Goal: Information Seeking & Learning: Learn about a topic

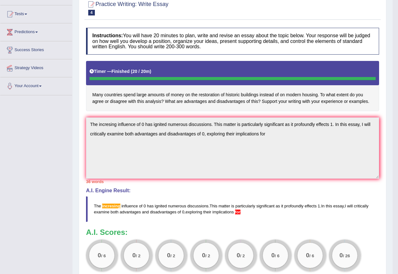
click at [265, 146] on textarea "The incresing influence of 0 has ignited numerous discussions. This matter is p…" at bounding box center [232, 147] width 293 height 61
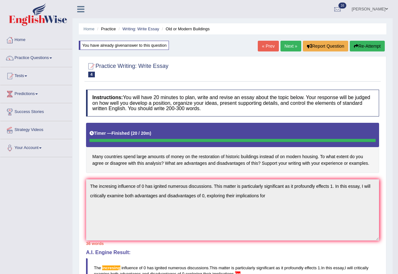
click at [369, 45] on button "Re-Attempt" at bounding box center [367, 46] width 35 height 11
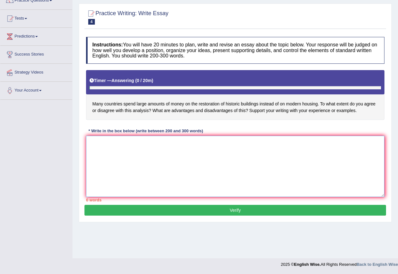
click at [99, 138] on textarea at bounding box center [235, 166] width 299 height 61
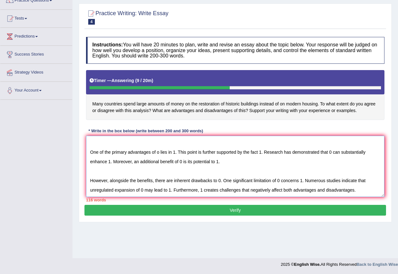
scroll to position [34, 0]
drag, startPoint x: 294, startPoint y: 175, endPoint x: 355, endPoint y: 179, distance: 60.4
click at [355, 179] on textarea "The increasing influence of 0 has ignited numerous discussions. The matter is p…" at bounding box center [235, 166] width 299 height 61
click at [107, 190] on textarea "The increasing influence of 0 has ignited numerous discussions. The matter is p…" at bounding box center [235, 166] width 299 height 61
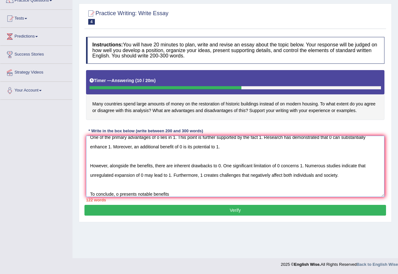
scroll to position [38, 0]
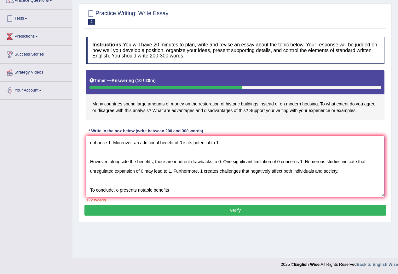
click at [116, 194] on textarea "The increasing influence of 0 has ignited numerous discussions. The matter is p…" at bounding box center [235, 166] width 299 height 61
click at [181, 189] on textarea "The increasing influence of 0 has ignited numerous discussions. The matter is p…" at bounding box center [235, 166] width 299 height 61
click at [192, 189] on textarea "The increasing influence of 0 has ignited numerous discussions. The matter is p…" at bounding box center [235, 166] width 299 height 61
drag, startPoint x: 191, startPoint y: 190, endPoint x: 230, endPoint y: 187, distance: 38.6
click at [230, 187] on textarea "The increasing influence of 0 has ignited numerous discussions. The matter is p…" at bounding box center [235, 166] width 299 height 61
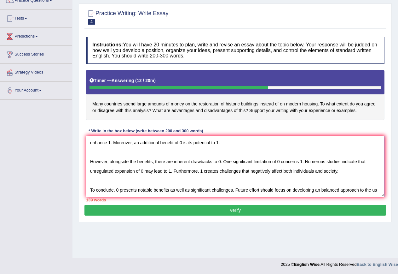
scroll to position [43, 0]
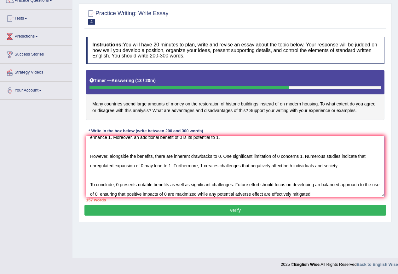
click at [320, 186] on textarea "The increasing influence of 0 has ignited numerous discussions. The matter is p…" at bounding box center [235, 166] width 299 height 61
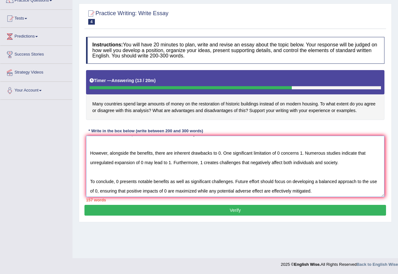
scroll to position [47, 0]
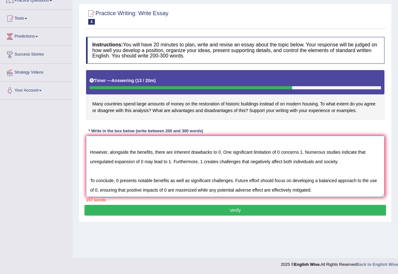
click at [135, 190] on textarea "The increasing influence of 0 has ignited numerous discussions. The matter is p…" at bounding box center [235, 166] width 299 height 61
click at [277, 191] on textarea "The increasing influence of 0 has ignited numerous discussions. The matter is p…" at bounding box center [235, 166] width 299 height 61
type textarea "The increasing influence of 0 has ignited numerous discussions. The matter is p…"
click at [296, 207] on button "Verify" at bounding box center [236, 210] width 302 height 11
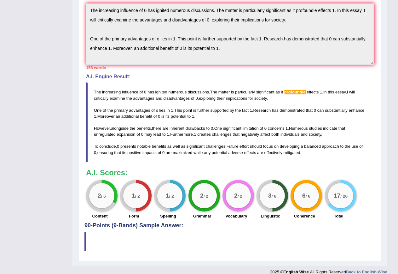
scroll to position [0, 0]
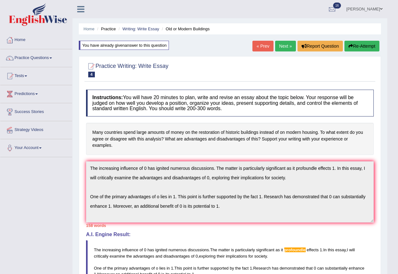
click at [358, 46] on button "Re-Attempt" at bounding box center [362, 46] width 35 height 11
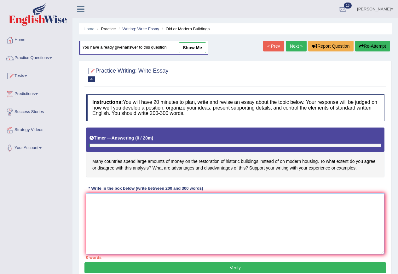
drag, startPoint x: 99, startPoint y: 196, endPoint x: 106, endPoint y: 198, distance: 7.6
click at [99, 196] on textarea at bounding box center [235, 223] width 299 height 61
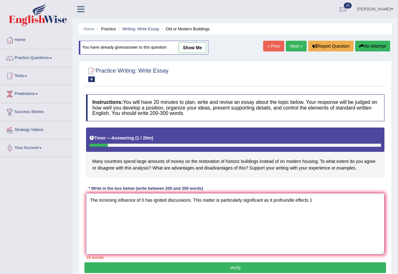
click at [294, 201] on textarea "The incresing influence of 0 has ignited discussions. This matter is particular…" at bounding box center [235, 223] width 299 height 61
click at [319, 199] on textarea "The incresing influence of 0 has ignited discussions. This matter is particular…" at bounding box center [235, 223] width 299 height 61
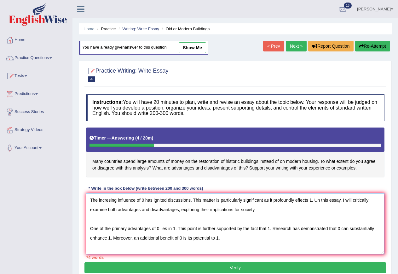
scroll to position [5, 0]
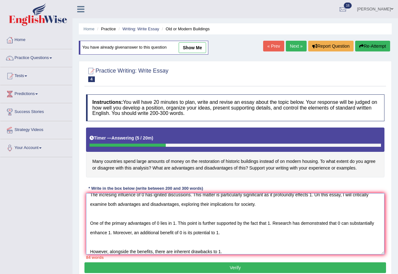
click at [153, 251] on textarea "The incresing influence of 0 has ignited discussions. This matter is particular…" at bounding box center [235, 223] width 299 height 61
click at [249, 250] on textarea "The incresing influence of 0 has ignited discussions. This matter is particular…" at bounding box center [235, 223] width 299 height 61
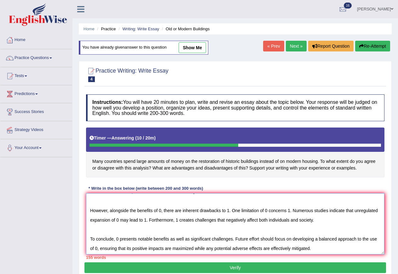
scroll to position [47, 0]
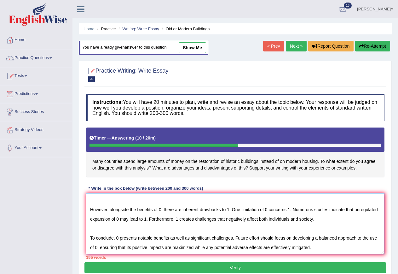
type textarea "The incresing influence of 0 has ignited discussions. This matter is particular…"
click at [236, 269] on button "Verify" at bounding box center [236, 267] width 302 height 11
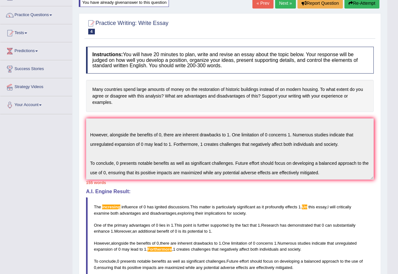
scroll to position [0, 0]
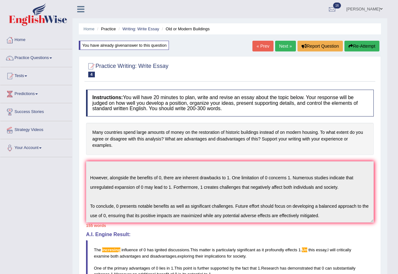
click at [368, 43] on button "Re-Attempt" at bounding box center [362, 46] width 35 height 11
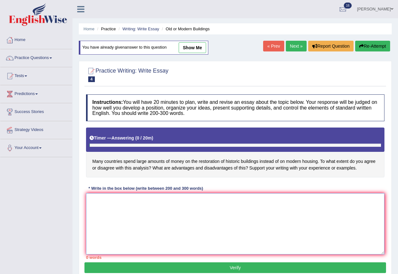
click at [111, 207] on textarea at bounding box center [235, 223] width 299 height 61
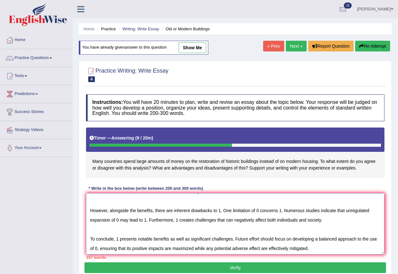
scroll to position [47, 0]
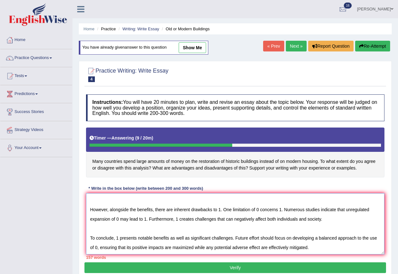
type textarea "The incresing influence of 0 has ignited numerous discussions. This matter is p…"
click at [233, 269] on button "Verify" at bounding box center [236, 267] width 302 height 11
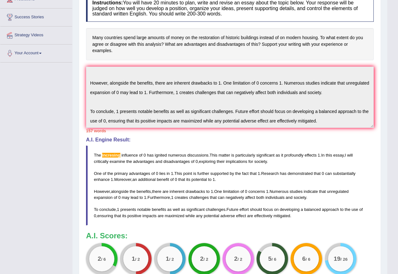
drag, startPoint x: 91, startPoint y: 71, endPoint x: 357, endPoint y: 129, distance: 273.0
click at [357, 129] on div "Instructions: You will have 20 minutes to plan, write and revise an essay about…" at bounding box center [230, 139] width 291 height 294
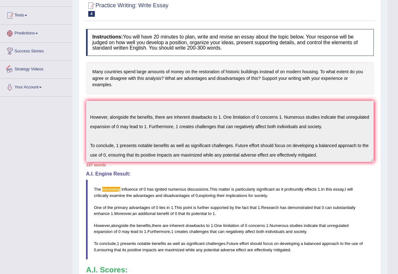
scroll to position [0, 0]
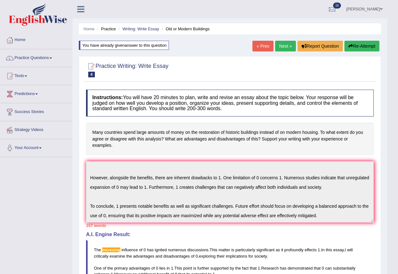
click at [51, 58] on link "Practice Questions" at bounding box center [36, 57] width 72 height 16
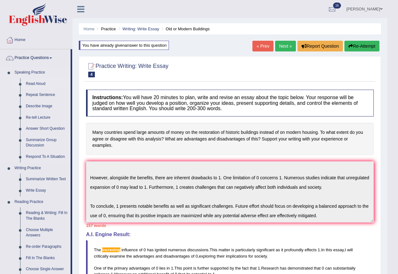
click at [42, 83] on link "Read Aloud" at bounding box center [47, 83] width 48 height 11
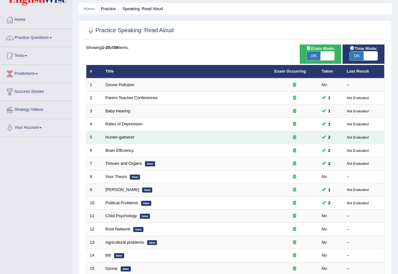
scroll to position [32, 0]
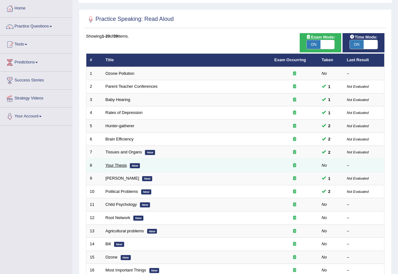
click at [113, 166] on link "Your Thesis" at bounding box center [116, 165] width 21 height 5
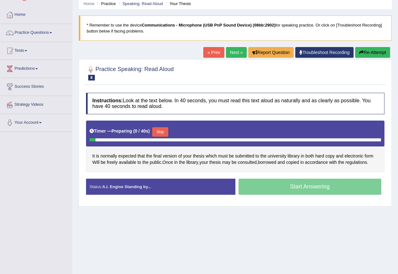
scroll to position [57, 0]
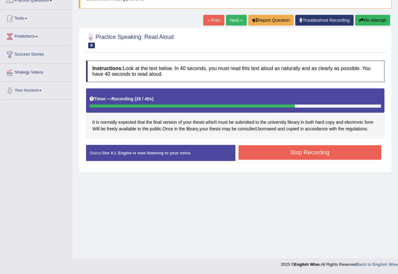
click at [292, 152] on button "Stop Recording" at bounding box center [310, 152] width 143 height 15
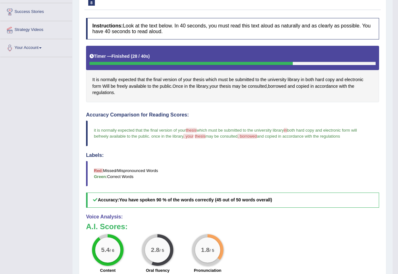
scroll to position [89, 0]
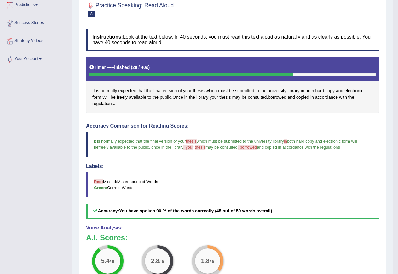
click at [171, 91] on span "version" at bounding box center [170, 90] width 14 height 7
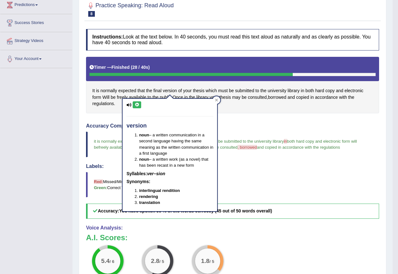
click at [137, 106] on icon at bounding box center [137, 105] width 5 height 4
click at [243, 107] on div "It is normally expected that the final version of your thesis which must be sub…" at bounding box center [232, 85] width 293 height 56
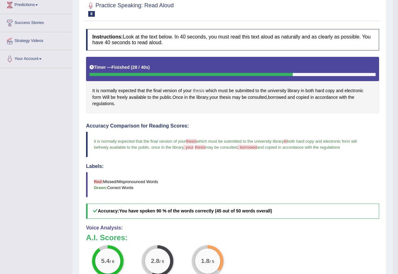
click at [196, 90] on span "thesis" at bounding box center [199, 90] width 12 height 7
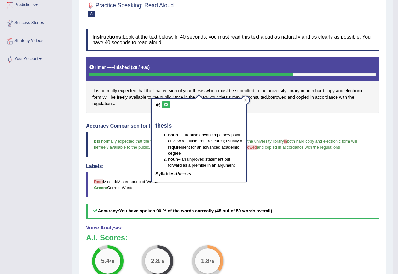
click at [166, 103] on icon at bounding box center [166, 105] width 5 height 4
click at [275, 109] on div "It is normally expected that the final version of your thesis which must be sub…" at bounding box center [232, 85] width 293 height 56
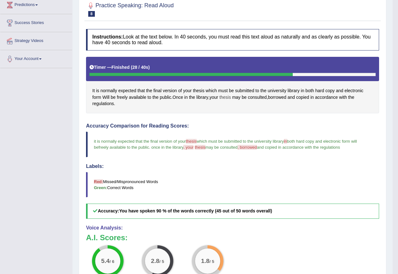
click at [231, 98] on span "thesis" at bounding box center [226, 97] width 12 height 7
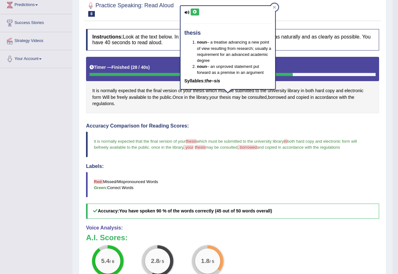
click at [194, 10] on icon at bounding box center [195, 12] width 5 height 4
click at [227, 111] on div "It is normally expected that the final version of your thesis which must be sub…" at bounding box center [232, 85] width 293 height 56
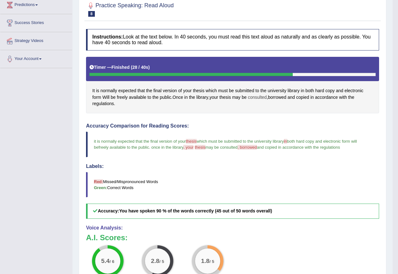
click at [256, 99] on span "consulted" at bounding box center [257, 97] width 19 height 7
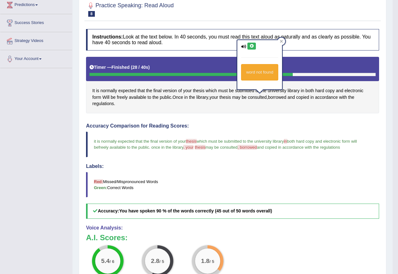
click at [252, 47] on icon at bounding box center [252, 46] width 5 height 4
click at [281, 115] on div "Instructions: Look at the text below. In 40 seconds, you must read this text al…" at bounding box center [233, 181] width 297 height 310
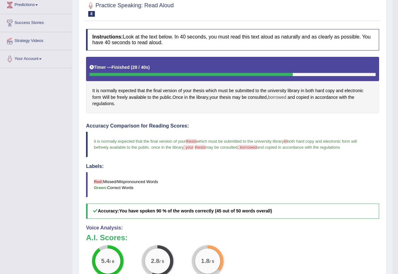
click at [280, 95] on span "borrowed" at bounding box center [277, 97] width 18 height 7
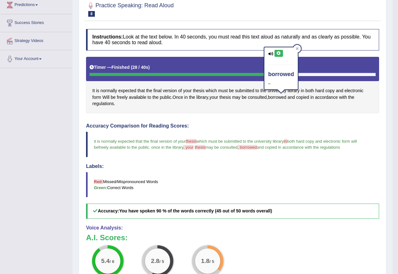
click at [280, 52] on icon at bounding box center [279, 53] width 5 height 4
click at [301, 117] on div "Instructions: Look at the text below. In 40 seconds, you must read this text al…" at bounding box center [233, 181] width 297 height 310
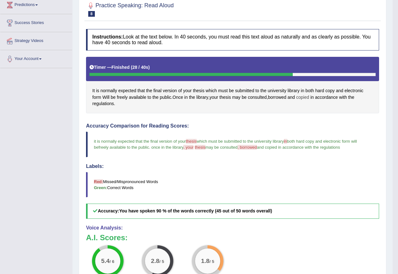
click at [306, 98] on span "copied" at bounding box center [303, 97] width 13 height 7
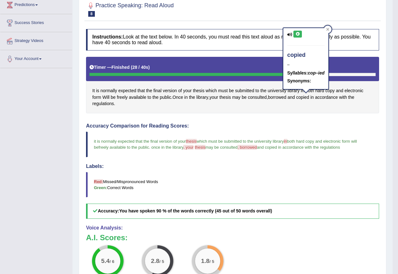
click at [298, 33] on icon at bounding box center [298, 34] width 5 height 4
click at [318, 115] on div "Instructions: Look at the text below. In 40 seconds, you must read this text al…" at bounding box center [233, 181] width 297 height 310
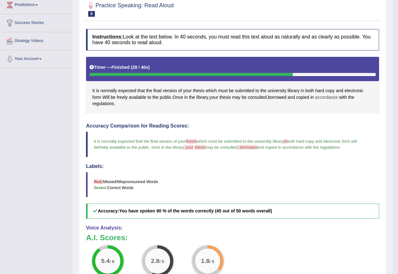
click at [337, 97] on span "accordance" at bounding box center [326, 97] width 23 height 7
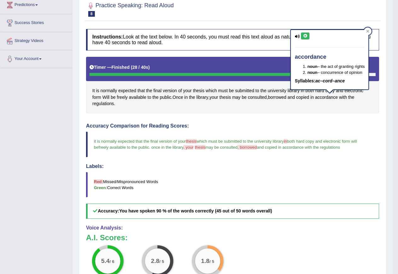
click at [304, 37] on icon at bounding box center [305, 36] width 5 height 4
click at [331, 109] on div "It is normally expected that the final version of your thesis which must be sub…" at bounding box center [232, 85] width 293 height 56
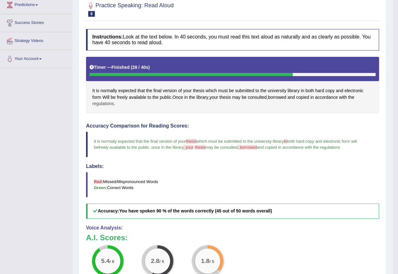
click at [104, 104] on span "regulations" at bounding box center [103, 103] width 22 height 7
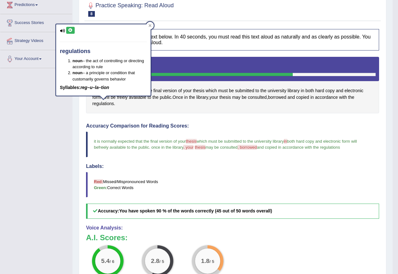
click at [68, 31] on icon at bounding box center [70, 30] width 5 height 4
click at [68, 30] on icon at bounding box center [70, 30] width 5 height 4
click at [260, 115] on div "Instructions: Look at the text below. In 40 seconds, you must read this text al…" at bounding box center [233, 181] width 297 height 310
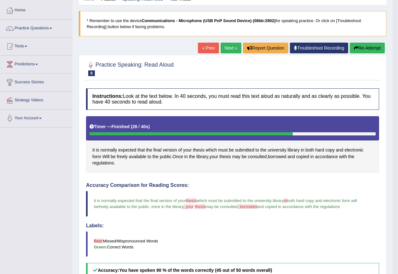
scroll to position [26, 0]
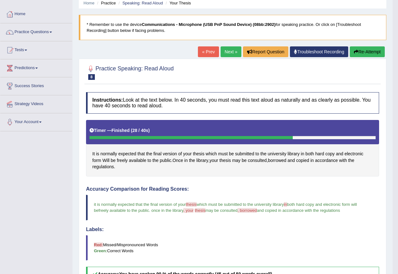
click at [366, 53] on button "Re-Attempt" at bounding box center [367, 51] width 35 height 11
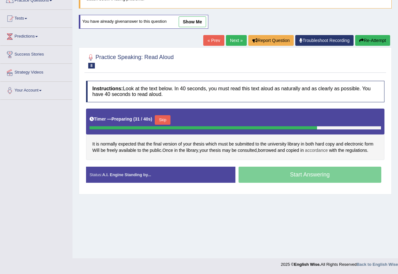
click at [318, 150] on span "accordance" at bounding box center [316, 150] width 23 height 7
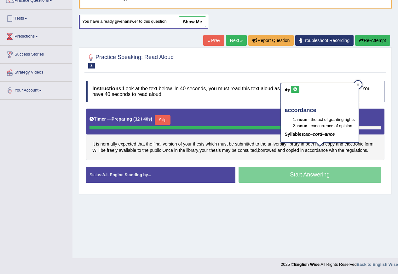
click at [294, 87] on button at bounding box center [295, 89] width 9 height 7
click at [393, 151] on div "Home Practice Speaking: Read Aloud Your Thesis * Remember to use the device Com…" at bounding box center [236, 100] width 326 height 315
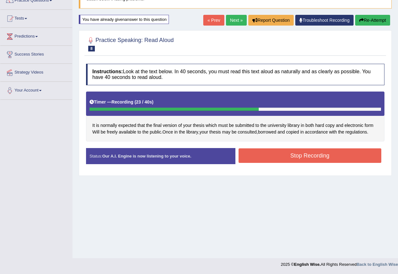
click at [292, 156] on button "Stop Recording" at bounding box center [310, 155] width 143 height 15
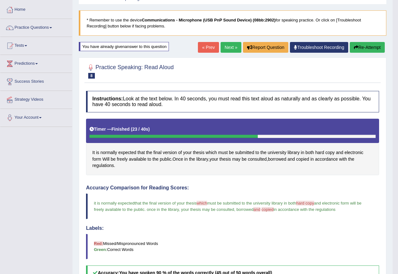
scroll to position [26, 0]
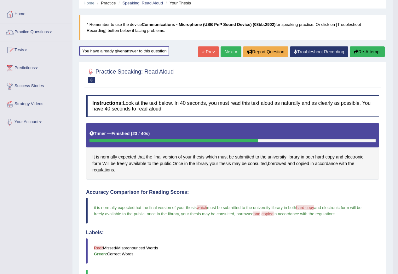
click at [228, 53] on link "Next »" at bounding box center [231, 51] width 21 height 11
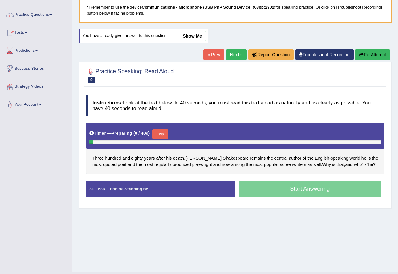
scroll to position [57, 0]
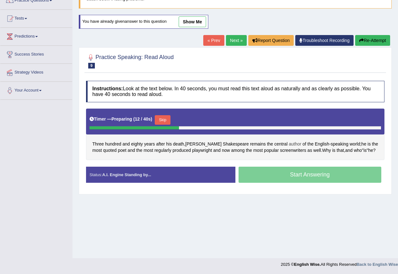
click at [289, 141] on span "author" at bounding box center [295, 144] width 13 height 7
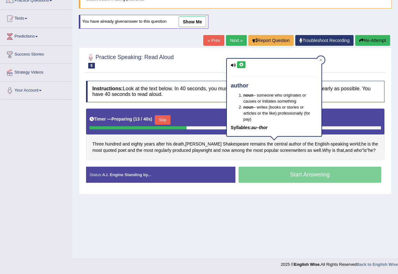
click at [240, 60] on div "author noun – someone who originates or causes or initiates something noun – wr…" at bounding box center [274, 97] width 95 height 77
click at [239, 62] on button at bounding box center [241, 64] width 9 height 7
click at [288, 163] on div "Instructions: Look at the text below. In 40 seconds, you must read this text al…" at bounding box center [236, 134] width 302 height 113
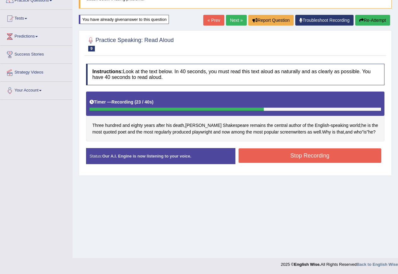
click at [319, 155] on button "Stop Recording" at bounding box center [310, 155] width 143 height 15
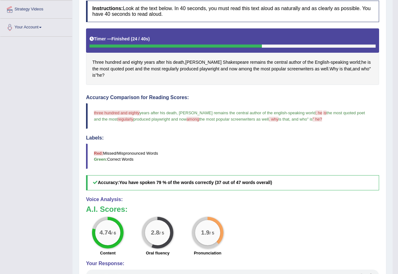
scroll to position [89, 0]
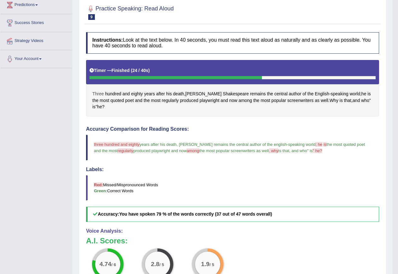
click at [102, 95] on span "Three" at bounding box center [98, 94] width 12 height 7
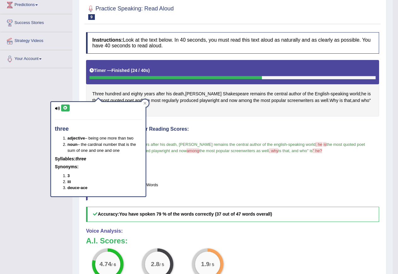
click at [66, 109] on icon at bounding box center [65, 108] width 5 height 4
click at [179, 113] on div "Instructions: Look at the text below. In 40 seconds, you must read this text al…" at bounding box center [233, 184] width 297 height 310
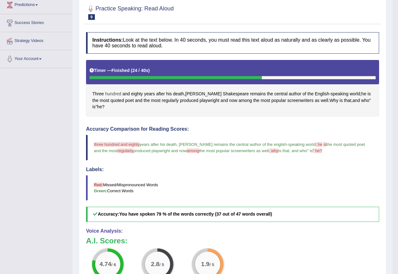
click at [116, 92] on span "hundred" at bounding box center [113, 94] width 16 height 7
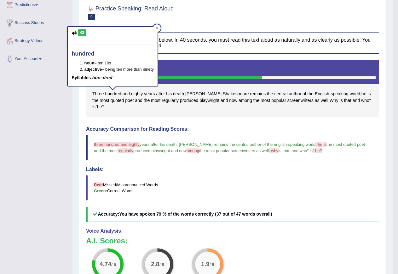
click at [84, 32] on icon at bounding box center [82, 33] width 5 height 4
click at [156, 105] on div "Three hundred and eighty years after his death , William Shakespeare remains th…" at bounding box center [232, 88] width 293 height 56
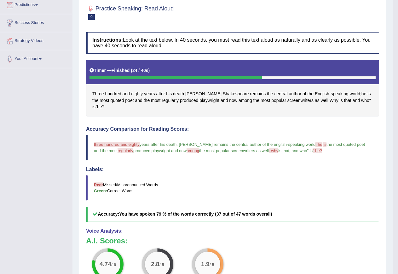
click at [139, 92] on span "eighty" at bounding box center [137, 94] width 12 height 7
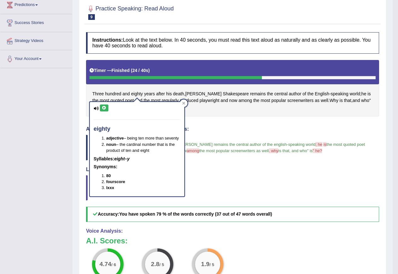
click at [104, 108] on icon at bounding box center [104, 108] width 5 height 4
click at [210, 126] on h4 "Accuracy Comparison for Reading Scores:" at bounding box center [232, 129] width 293 height 6
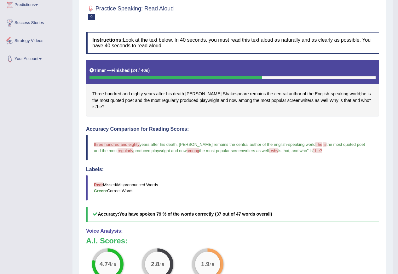
scroll to position [0, 0]
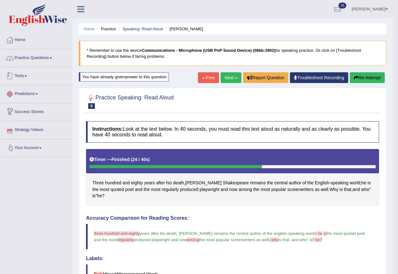
click at [29, 58] on link "Practice Questions" at bounding box center [36, 57] width 72 height 16
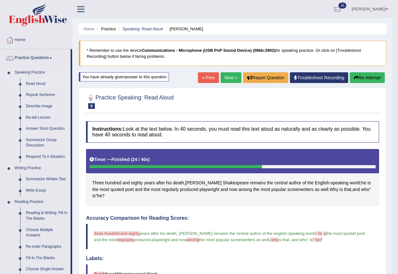
click at [37, 82] on link "Read Aloud" at bounding box center [47, 83] width 48 height 11
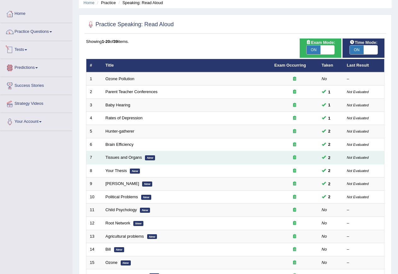
scroll to position [63, 0]
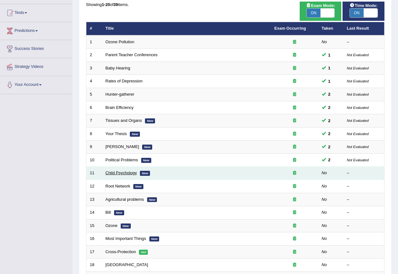
click at [126, 173] on link "Child Psychology" at bounding box center [122, 172] width 32 height 5
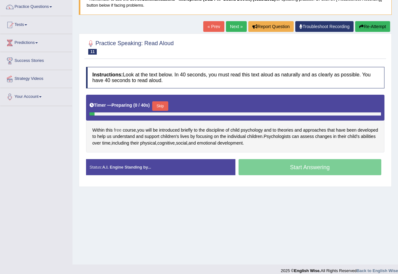
scroll to position [57, 0]
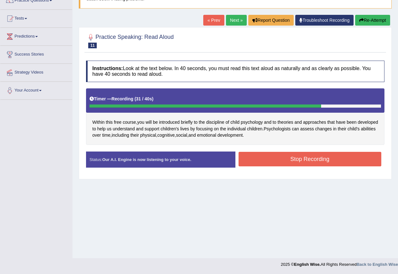
click at [297, 159] on button "Stop Recording" at bounding box center [310, 159] width 143 height 15
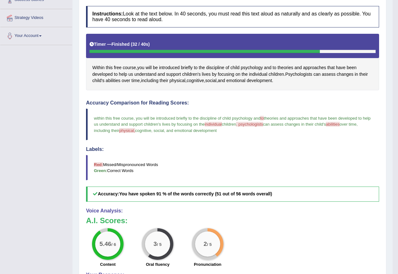
scroll to position [26, 0]
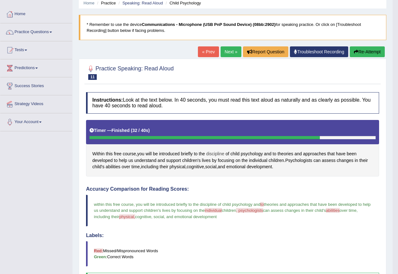
click at [221, 154] on span "discipline" at bounding box center [215, 153] width 18 height 7
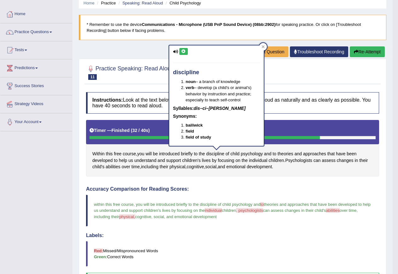
click at [185, 50] on icon at bounding box center [183, 52] width 5 height 4
click at [215, 183] on div "Created with Highcharts 7.1.2 Too low Too high Time Pitch meter: 0 10 20 30 40" at bounding box center [158, 183] width 150 height 0
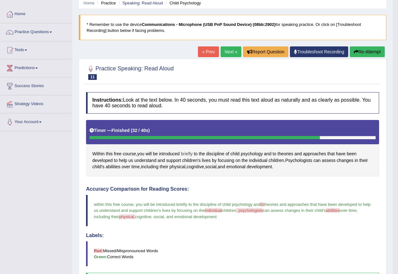
click at [186, 152] on span "briefly" at bounding box center [187, 153] width 12 height 7
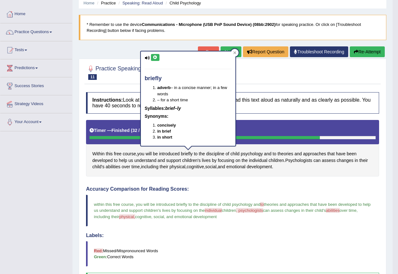
click at [156, 56] on icon at bounding box center [155, 58] width 5 height 4
click at [203, 188] on h4 "Accuracy Comparison for Reading Scores:" at bounding box center [232, 189] width 293 height 6
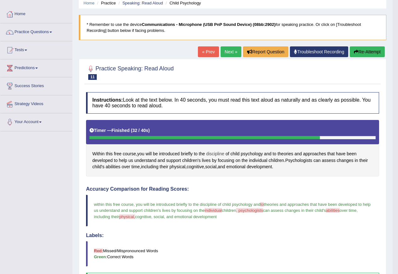
click at [220, 154] on span "discipline" at bounding box center [215, 153] width 18 height 7
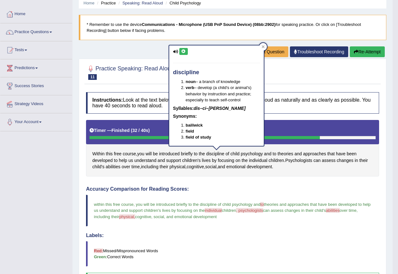
click at [186, 51] on icon at bounding box center [183, 52] width 5 height 4
click at [241, 180] on div "Instructions: Look at the text below. In 40 seconds, you must read this text al…" at bounding box center [233, 247] width 297 height 316
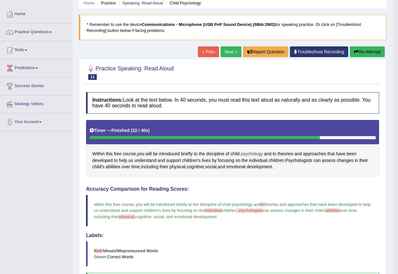
click at [254, 154] on span "psychology" at bounding box center [252, 153] width 22 height 7
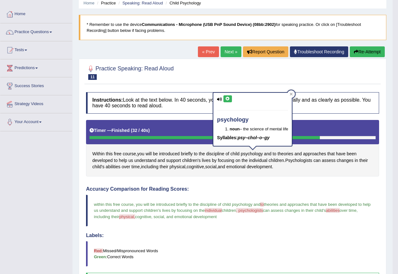
click at [229, 98] on icon at bounding box center [228, 99] width 5 height 4
click at [257, 178] on div "Instructions: Look at the text below. In 40 seconds, you must read this text al…" at bounding box center [233, 247] width 297 height 316
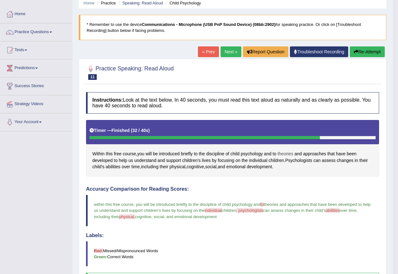
click at [288, 155] on span "theories" at bounding box center [286, 153] width 16 height 7
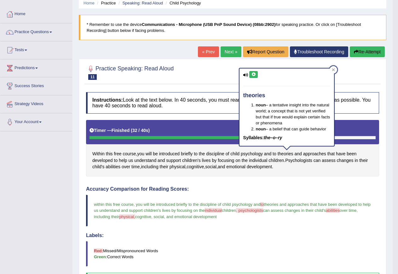
click at [253, 74] on icon at bounding box center [253, 75] width 5 height 4
click at [254, 74] on icon at bounding box center [253, 75] width 5 height 4
click at [306, 180] on div "Instructions: Look at the text below. In 40 seconds, you must read this text al…" at bounding box center [233, 247] width 297 height 316
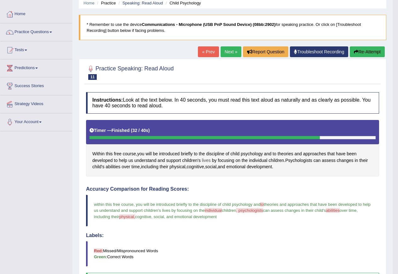
click at [209, 160] on span "lives" at bounding box center [206, 160] width 9 height 7
click at [212, 118] on button at bounding box center [209, 116] width 9 height 7
click at [207, 115] on icon at bounding box center [209, 117] width 5 height 4
click at [215, 176] on div "Instructions: Look at the text below. In 40 seconds, you must read this text al…" at bounding box center [233, 247] width 297 height 316
click at [302, 162] on span "Psychologists" at bounding box center [299, 160] width 27 height 7
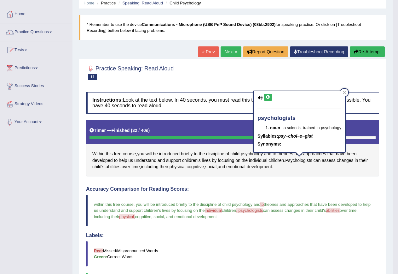
click at [270, 94] on button at bounding box center [268, 97] width 9 height 7
click at [328, 182] on div "Instructions: Look at the text below. In 40 seconds, you must read this text al…" at bounding box center [233, 247] width 297 height 316
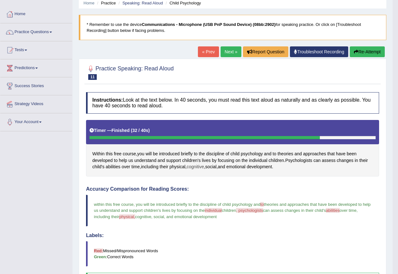
click at [202, 167] on span "cognitive" at bounding box center [195, 166] width 17 height 7
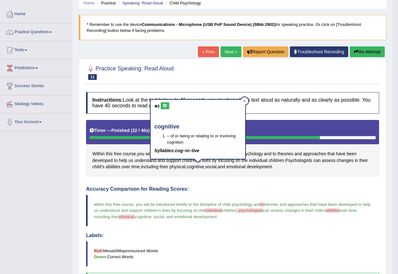
click at [166, 106] on icon at bounding box center [165, 106] width 5 height 4
click at [226, 177] on div "Instructions: Look at the text below. In 40 seconds, you must read this text al…" at bounding box center [233, 247] width 297 height 316
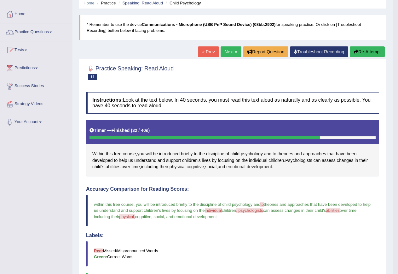
click at [244, 167] on span "emotional" at bounding box center [236, 166] width 19 height 7
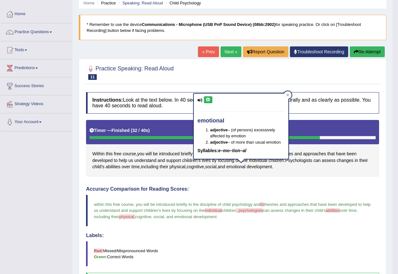
click at [207, 99] on icon at bounding box center [208, 100] width 5 height 4
click at [234, 184] on div "Instructions: Look at the text below. In 40 seconds, you must read this text al…" at bounding box center [233, 247] width 297 height 316
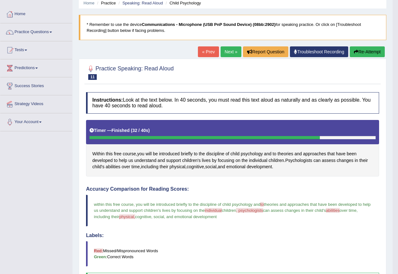
click at [363, 45] on div "Home Practice Speaking: Read Aloud Child Psychology * Remember to use the devic…" at bounding box center [233, 193] width 321 height 439
click at [362, 50] on button "Re-Attempt" at bounding box center [367, 51] width 35 height 11
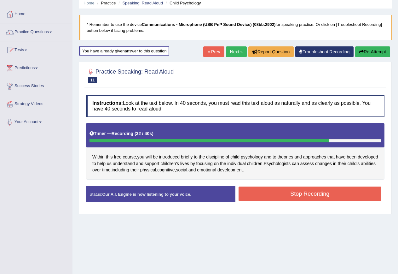
click at [296, 193] on button "Stop Recording" at bounding box center [310, 193] width 143 height 15
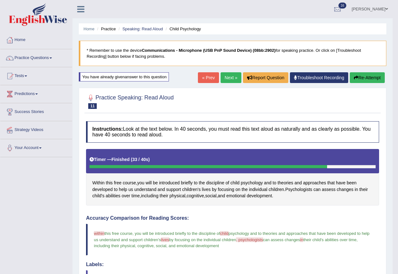
click at [223, 77] on link "Next »" at bounding box center [231, 77] width 21 height 11
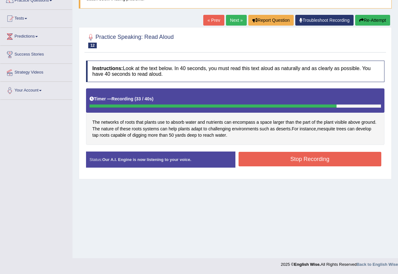
click at [274, 159] on button "Stop Recording" at bounding box center [310, 159] width 143 height 15
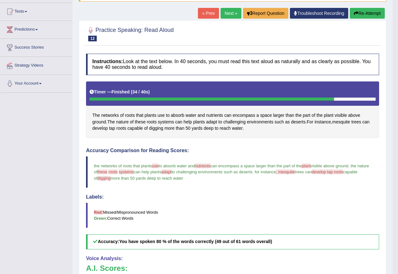
scroll to position [26, 0]
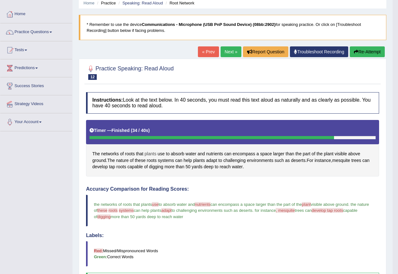
click at [152, 155] on span "plants" at bounding box center [151, 153] width 12 height 7
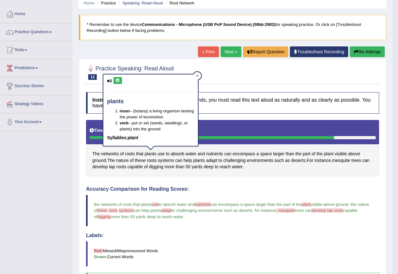
click at [118, 75] on div "plants noun – (botany) a living organism lacking the power of locomotion verb –…" at bounding box center [150, 109] width 95 height 71
click at [115, 80] on icon at bounding box center [117, 81] width 5 height 4
click at [73, 161] on div "Home Practice Speaking: Read Aloud Root Network * Remember to use the device Co…" at bounding box center [233, 193] width 321 height 439
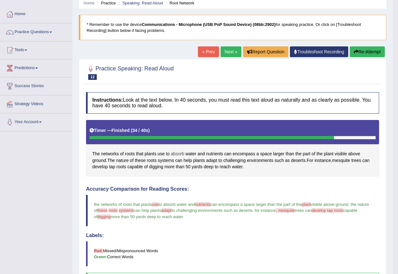
click at [176, 155] on span "absorb" at bounding box center [178, 153] width 14 height 7
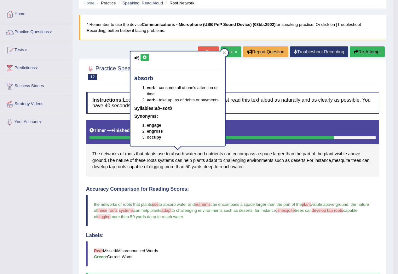
click at [144, 56] on icon at bounding box center [145, 58] width 5 height 4
click at [209, 174] on div "The networks of roots that plants use to absorb water and nutrients can encompa…" at bounding box center [232, 148] width 293 height 56
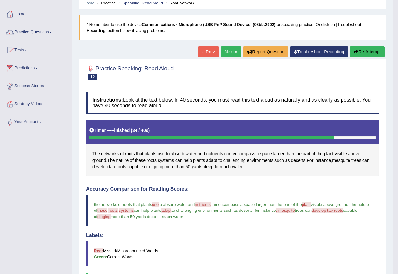
click at [217, 154] on span "nutrients" at bounding box center [214, 153] width 17 height 7
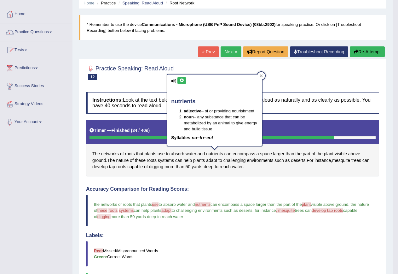
click at [181, 79] on icon at bounding box center [182, 81] width 5 height 4
click at [214, 180] on div "Instructions: Look at the text below. In 40 seconds, you must read this text al…" at bounding box center [233, 247] width 297 height 316
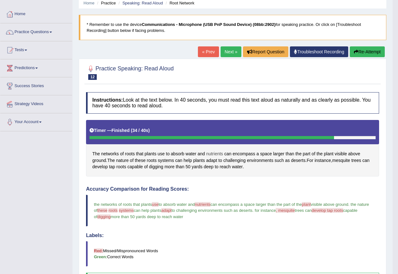
click at [213, 154] on span "nutrients" at bounding box center [214, 153] width 17 height 7
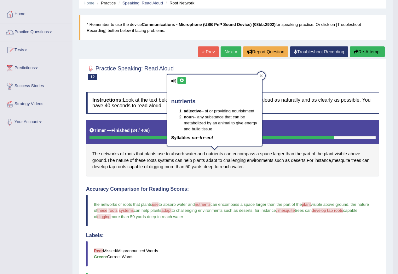
click at [181, 82] on icon at bounding box center [182, 81] width 5 height 4
click at [232, 181] on div "Instructions: Look at the text below. In 40 seconds, you must read this text al…" at bounding box center [233, 247] width 297 height 316
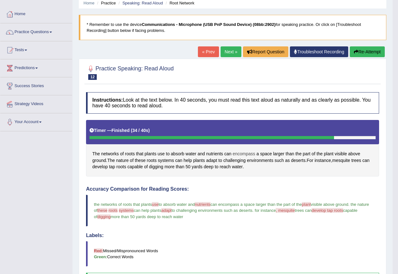
click at [248, 154] on span "encompass" at bounding box center [244, 153] width 23 height 7
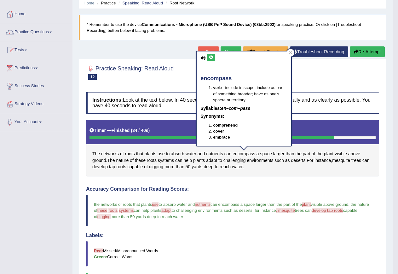
click at [209, 57] on icon at bounding box center [211, 58] width 5 height 4
click at [272, 178] on div "Instructions: Look at the text below. In 40 seconds, you must read this text al…" at bounding box center [233, 247] width 297 height 316
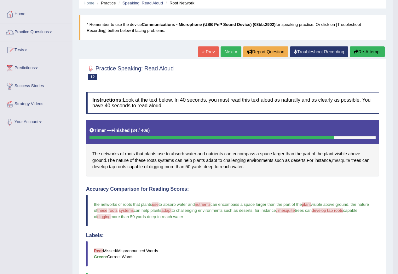
click at [343, 161] on span "mesquite" at bounding box center [342, 160] width 18 height 7
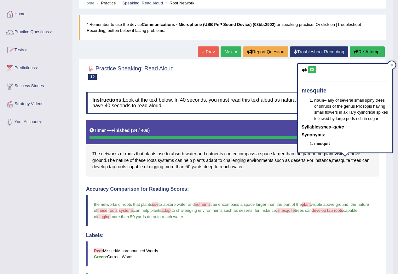
click at [310, 70] on icon at bounding box center [312, 70] width 5 height 4
click at [324, 172] on div "The networks of roots that plants use to absorb water and nutrients can encompa…" at bounding box center [232, 148] width 293 height 56
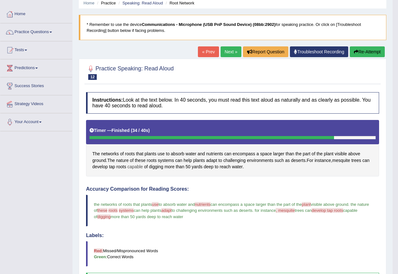
click at [143, 168] on span "capable" at bounding box center [134, 166] width 15 height 7
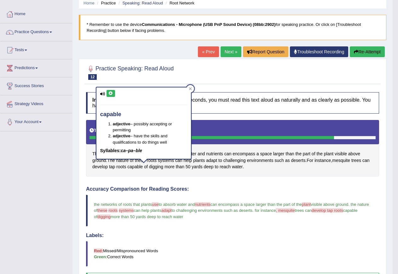
click at [111, 93] on icon at bounding box center [111, 93] width 5 height 4
click at [144, 176] on div "Instructions: Look at the text below. In 40 seconds, you must read this text al…" at bounding box center [233, 247] width 297 height 316
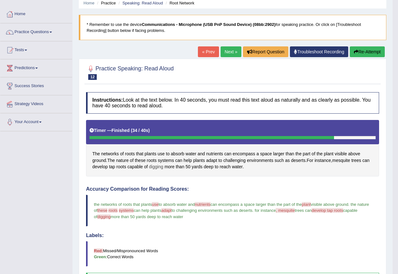
click at [163, 166] on span "digging" at bounding box center [156, 166] width 14 height 7
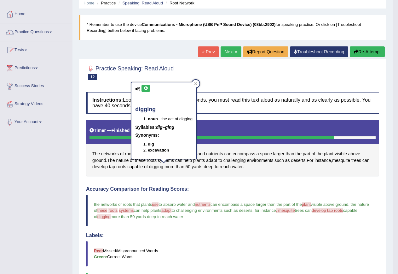
click at [145, 89] on icon at bounding box center [146, 88] width 5 height 4
click at [162, 180] on div "Instructions: Look at the text below. In 40 seconds, you must read this text al…" at bounding box center [233, 247] width 297 height 316
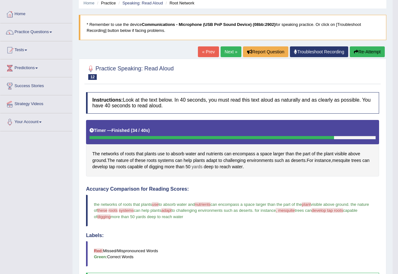
click at [203, 167] on span "yards" at bounding box center [197, 166] width 11 height 7
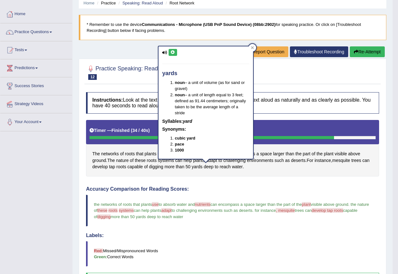
click at [173, 49] on button at bounding box center [173, 52] width 9 height 7
click at [196, 173] on div "The networks of roots that plants use to absorb water and nutrients can encompa…" at bounding box center [232, 148] width 293 height 56
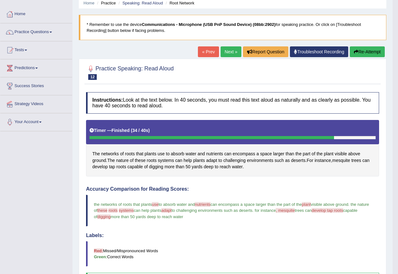
click at [267, 169] on div "The networks of roots that plants use to absorb water and nutrients can encompa…" at bounding box center [232, 148] width 293 height 56
click at [366, 50] on button "Re-Attempt" at bounding box center [367, 51] width 35 height 11
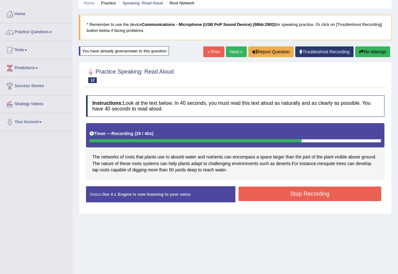
click at [294, 194] on button "Stop Recording" at bounding box center [310, 193] width 143 height 15
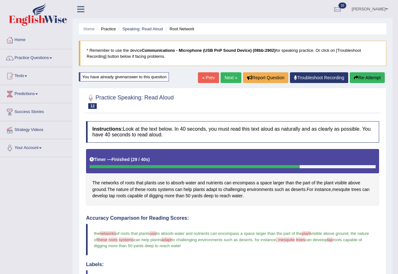
click at [225, 77] on link "Next »" at bounding box center [231, 77] width 21 height 11
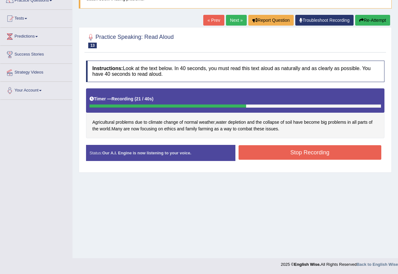
click at [277, 155] on button "Stop Recording" at bounding box center [310, 152] width 143 height 15
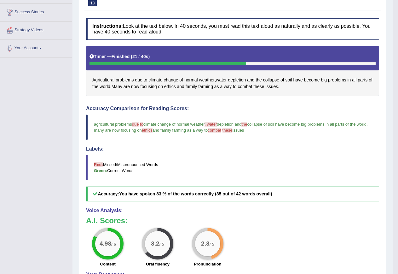
scroll to position [89, 0]
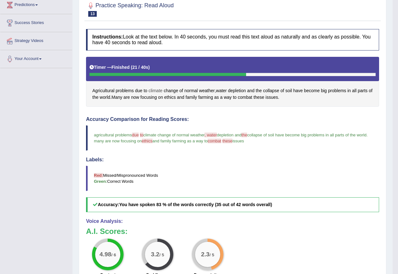
click at [156, 90] on span "climate" at bounding box center [156, 90] width 14 height 7
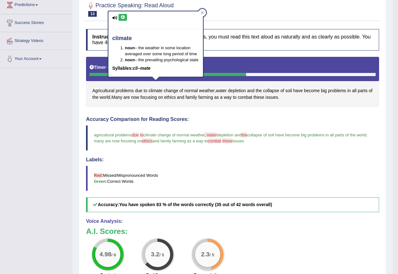
click at [123, 19] on icon at bounding box center [123, 17] width 5 height 4
click at [173, 92] on span "change" at bounding box center [171, 90] width 15 height 7
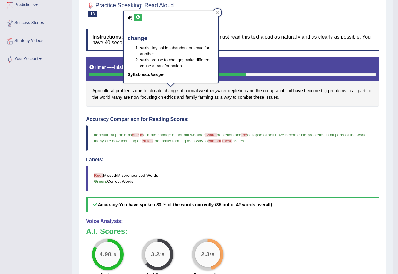
click at [136, 18] on icon at bounding box center [138, 17] width 5 height 4
click at [273, 90] on span "collapse" at bounding box center [271, 90] width 16 height 7
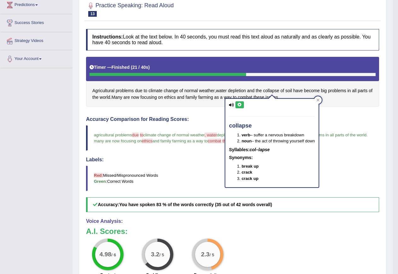
click at [239, 103] on icon at bounding box center [240, 105] width 5 height 4
click at [239, 88] on span "depletion" at bounding box center [237, 90] width 18 height 7
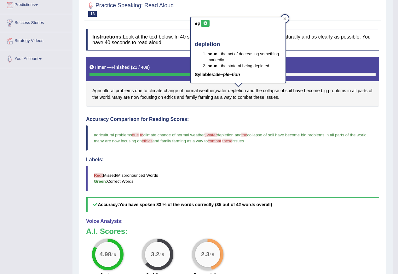
click at [207, 22] on icon at bounding box center [205, 23] width 5 height 4
click at [274, 91] on span "collapse" at bounding box center [271, 90] width 16 height 7
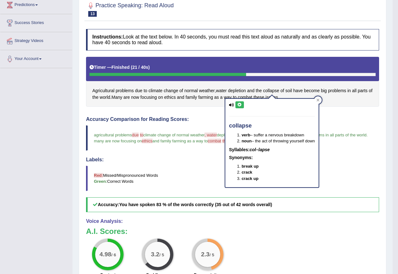
click at [242, 105] on button at bounding box center [240, 104] width 9 height 7
click at [288, 89] on span "soil" at bounding box center [289, 90] width 7 height 7
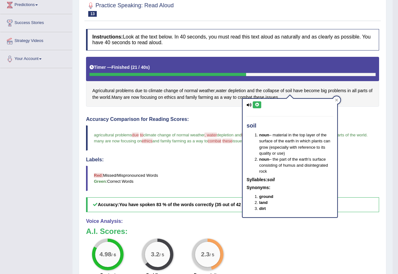
click at [257, 104] on icon at bounding box center [257, 105] width 5 height 4
click at [131, 104] on div "Agricultural problems due to climate change of normal weather , water depletion…" at bounding box center [232, 82] width 293 height 50
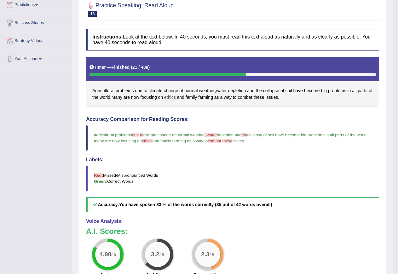
click at [176, 98] on span "ethics" at bounding box center [170, 97] width 12 height 7
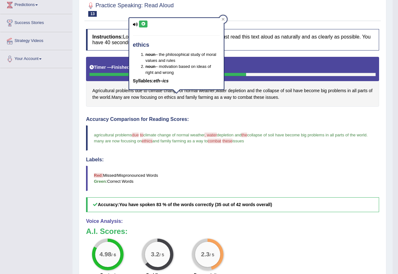
click at [144, 24] on icon at bounding box center [143, 24] width 5 height 4
click at [253, 97] on span "combat" at bounding box center [245, 97] width 15 height 7
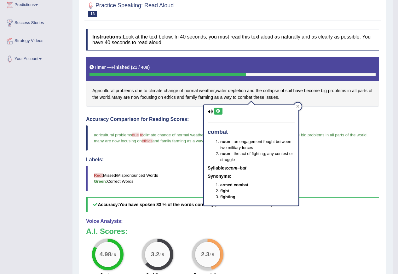
click at [218, 112] on icon at bounding box center [218, 111] width 5 height 4
click at [330, 112] on div "Instructions: Look at the text below. In 40 seconds, you must read this text al…" at bounding box center [233, 178] width 297 height 304
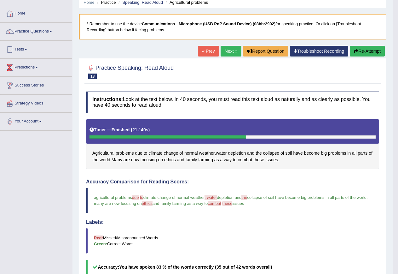
scroll to position [26, 0]
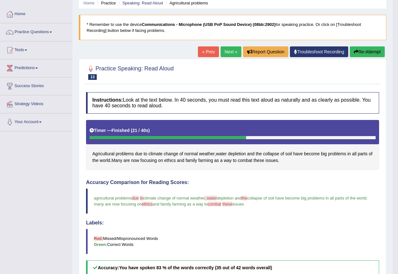
click at [368, 51] on button "Re-Attempt" at bounding box center [367, 51] width 35 height 11
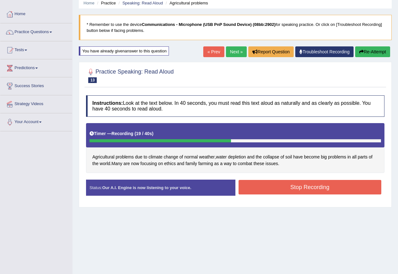
click at [290, 189] on button "Stop Recording" at bounding box center [310, 187] width 143 height 15
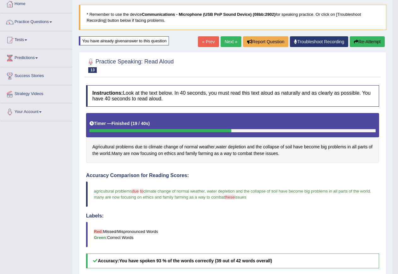
scroll to position [26, 0]
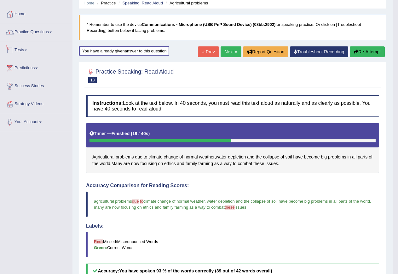
click at [29, 32] on link "Practice Questions" at bounding box center [36, 31] width 72 height 16
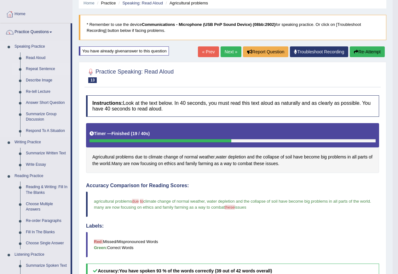
click at [36, 68] on link "Repeat Sentence" at bounding box center [47, 68] width 48 height 11
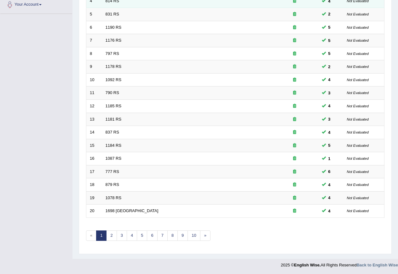
scroll to position [144, 0]
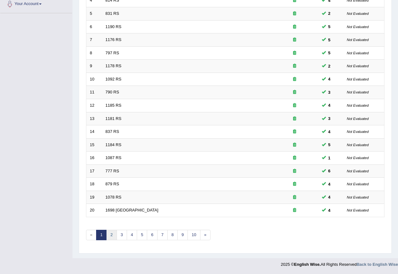
click at [113, 235] on link "2" at bounding box center [111, 235] width 10 height 10
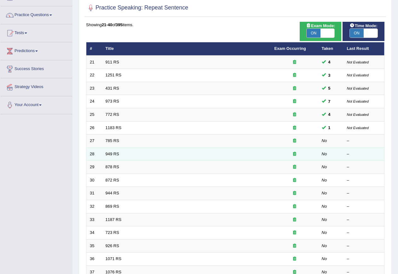
scroll to position [63, 0]
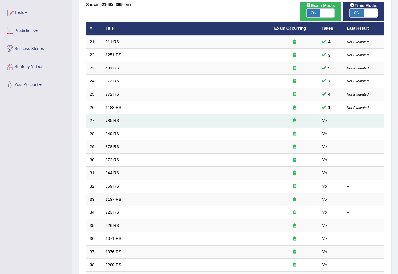
click at [113, 119] on link "785 RS" at bounding box center [113, 120] width 14 height 5
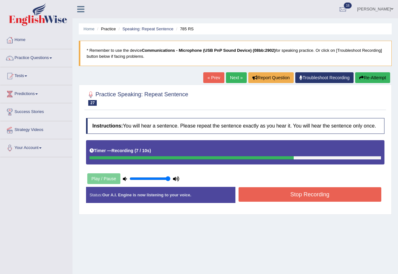
click at [301, 190] on button "Stop Recording" at bounding box center [310, 194] width 143 height 15
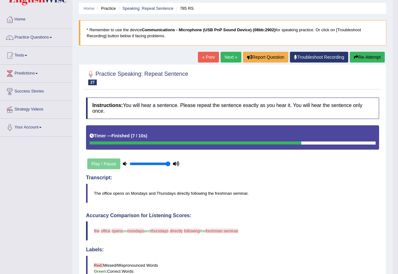
scroll to position [32, 0]
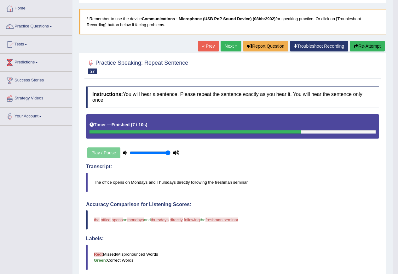
click at [364, 44] on button "Re-Attempt" at bounding box center [367, 46] width 35 height 11
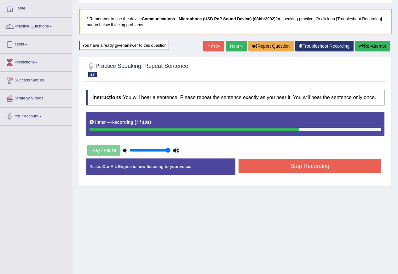
click at [335, 160] on button "Stop Recording" at bounding box center [310, 166] width 143 height 15
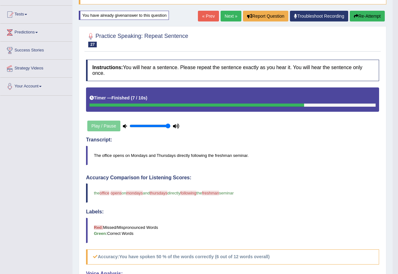
scroll to position [63, 0]
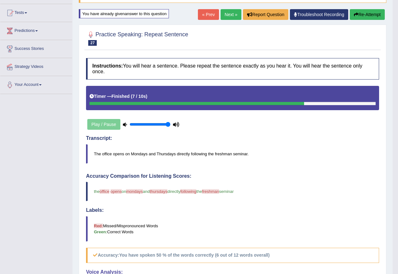
click at [365, 13] on button "Re-Attempt" at bounding box center [367, 14] width 35 height 11
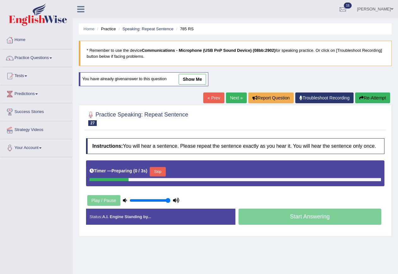
scroll to position [57, 0]
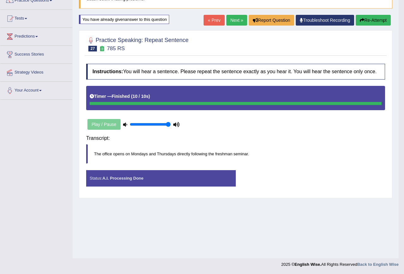
click at [264, 133] on div "Instructions: You will hear a sentence. Please repeat the sentence exactly as y…" at bounding box center [236, 128] width 302 height 134
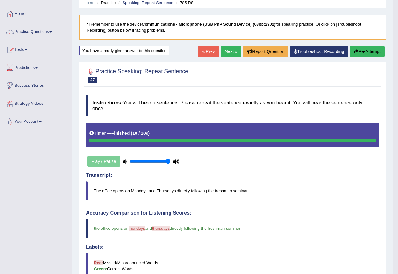
scroll to position [26, 0]
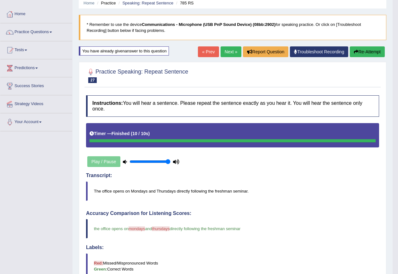
click at [227, 53] on link "Next »" at bounding box center [231, 51] width 21 height 11
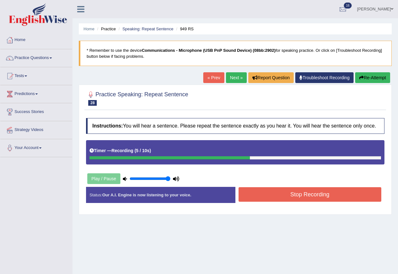
click at [328, 194] on button "Stop Recording" at bounding box center [310, 194] width 143 height 15
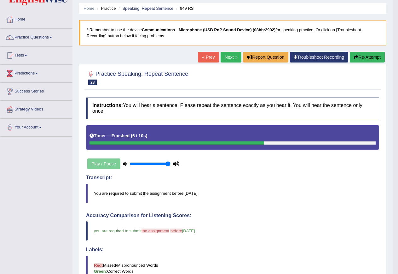
scroll to position [32, 0]
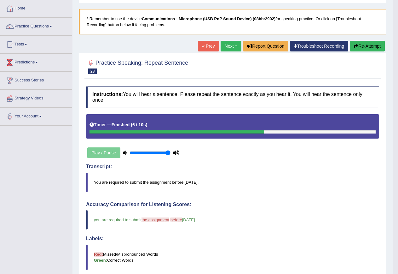
click at [360, 48] on button "Re-Attempt" at bounding box center [367, 46] width 35 height 11
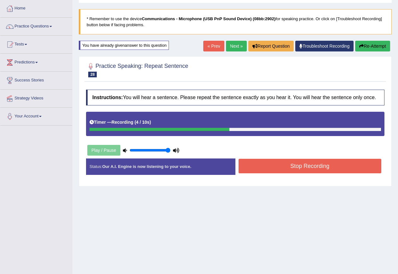
click at [301, 163] on button "Stop Recording" at bounding box center [310, 166] width 143 height 15
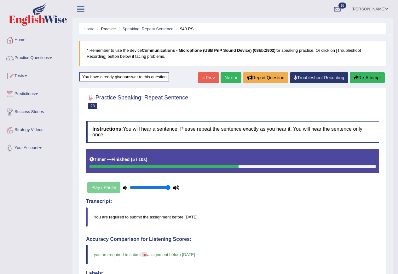
click at [231, 78] on link "Next »" at bounding box center [231, 77] width 21 height 11
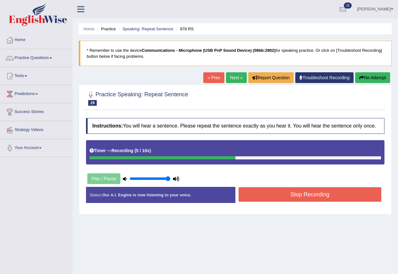
click at [333, 197] on button "Stop Recording" at bounding box center [310, 194] width 143 height 15
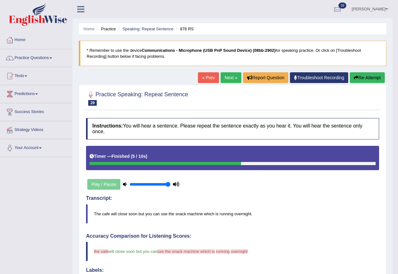
click at [369, 76] on button "Re-Attempt" at bounding box center [367, 77] width 35 height 11
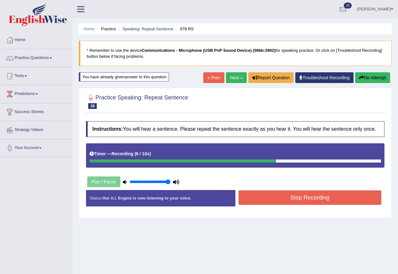
click at [331, 197] on button "Stop Recording" at bounding box center [310, 197] width 143 height 15
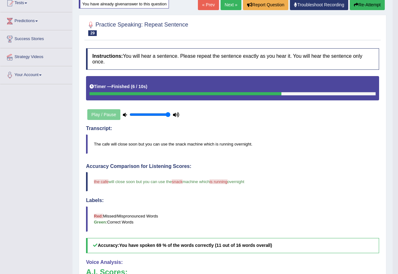
scroll to position [63, 0]
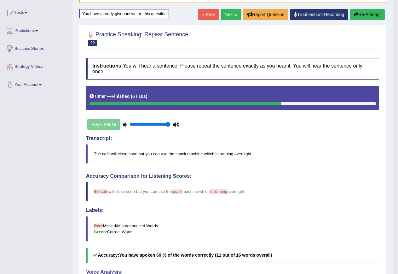
click at [225, 15] on link "Next »" at bounding box center [231, 14] width 21 height 11
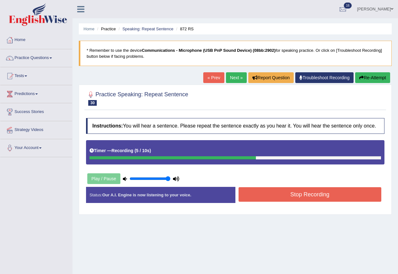
click at [282, 195] on button "Stop Recording" at bounding box center [310, 194] width 143 height 15
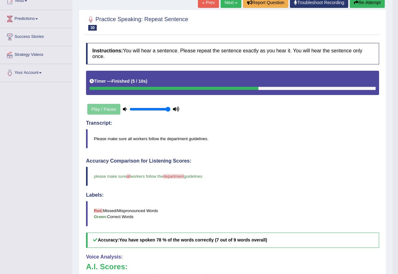
scroll to position [63, 0]
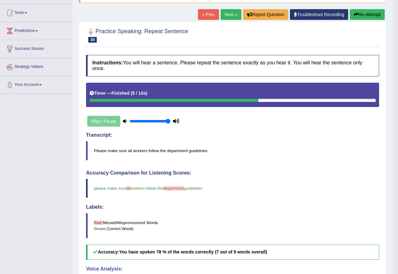
click at [359, 13] on button "Re-Attempt" at bounding box center [367, 14] width 35 height 11
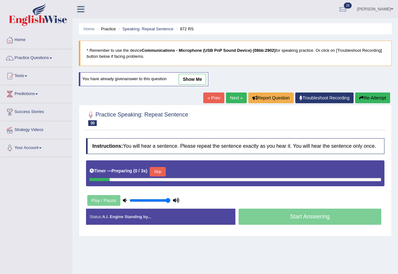
scroll to position [57, 0]
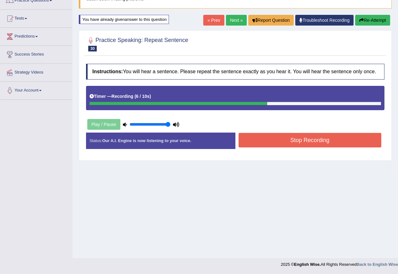
click at [276, 141] on button "Stop Recording" at bounding box center [310, 140] width 143 height 15
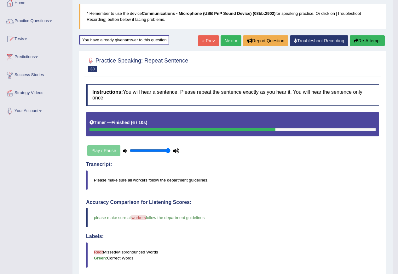
scroll to position [26, 0]
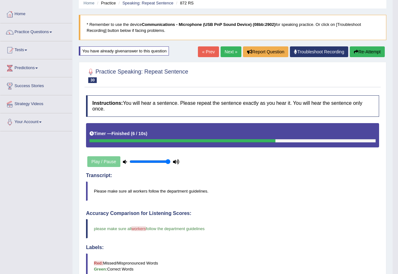
click at [221, 57] on div "« Prev Next » Report Question Troubleshoot Recording Re-Attempt" at bounding box center [292, 52] width 189 height 12
click at [226, 52] on link "Next »" at bounding box center [231, 51] width 21 height 11
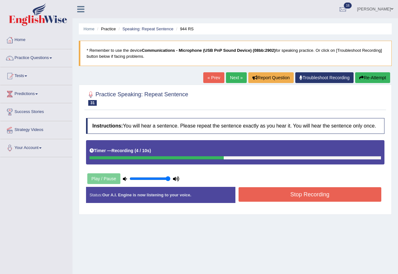
click at [309, 195] on button "Stop Recording" at bounding box center [310, 194] width 143 height 15
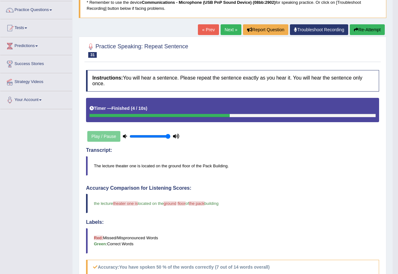
scroll to position [63, 0]
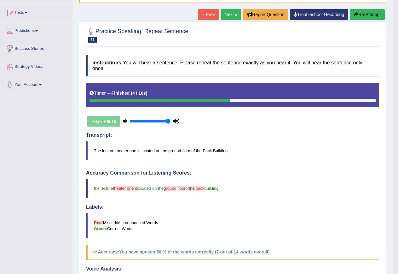
click at [360, 15] on button "Re-Attempt" at bounding box center [367, 14] width 35 height 11
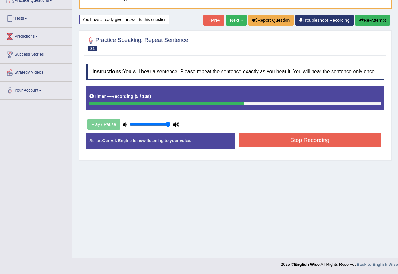
click at [314, 141] on button "Stop Recording" at bounding box center [310, 140] width 143 height 15
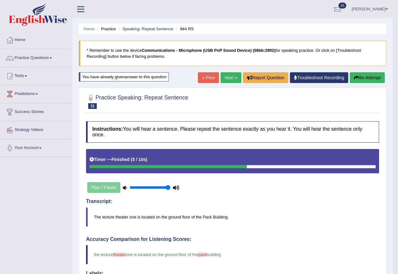
click at [229, 76] on link "Next »" at bounding box center [231, 77] width 21 height 11
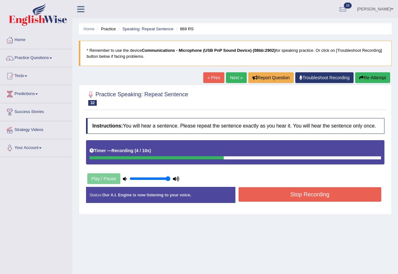
click at [292, 191] on button "Stop Recording" at bounding box center [310, 194] width 143 height 15
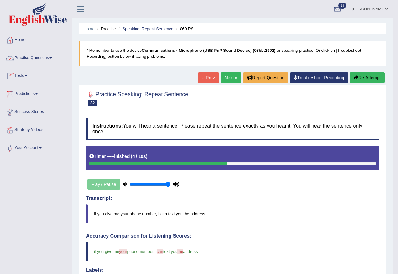
click at [33, 56] on link "Practice Questions" at bounding box center [36, 57] width 72 height 16
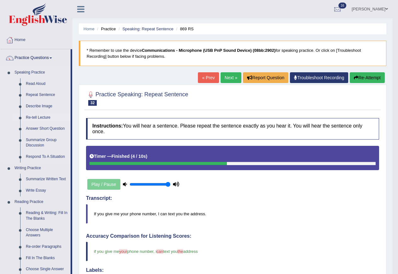
click at [38, 117] on link "Re-tell Lecture" at bounding box center [47, 117] width 48 height 11
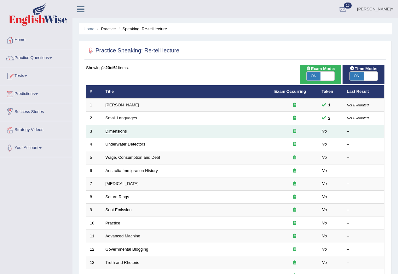
click at [116, 132] on link "Dimensions" at bounding box center [116, 131] width 21 height 5
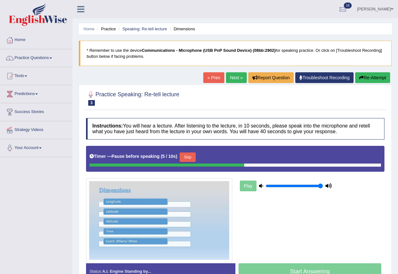
click at [191, 159] on button "Skip" at bounding box center [188, 156] width 16 height 9
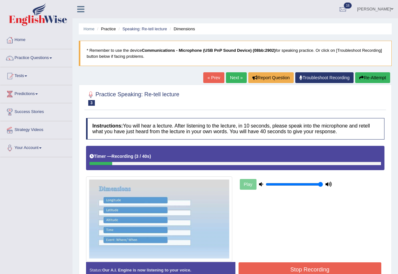
click at [378, 78] on button "Re-Attempt" at bounding box center [373, 77] width 35 height 11
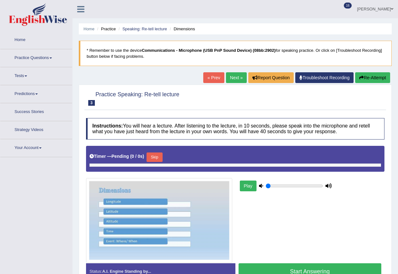
type input "1"
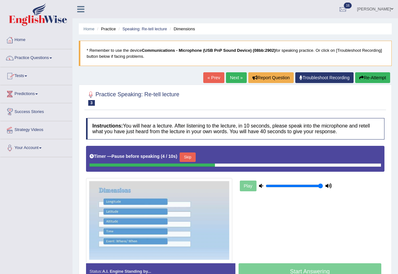
click at [24, 72] on link "Tests" at bounding box center [36, 75] width 72 height 16
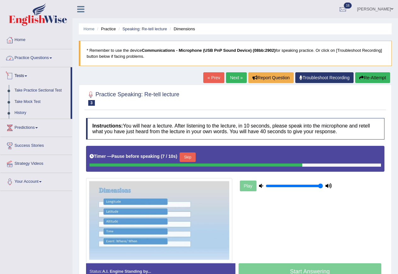
click at [30, 59] on link "Practice Questions" at bounding box center [36, 57] width 72 height 16
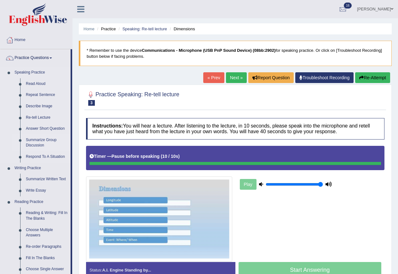
click at [38, 139] on link "Summarize Group Discussion" at bounding box center [47, 142] width 48 height 17
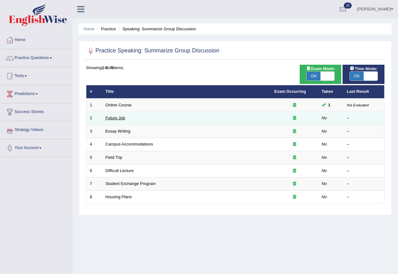
click at [116, 116] on link "Future Job" at bounding box center [116, 117] width 20 height 5
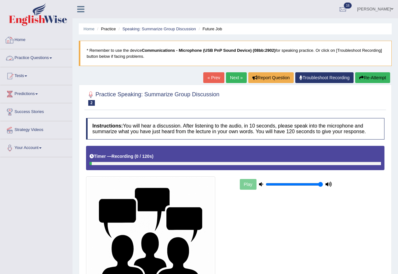
click at [23, 40] on link "Home" at bounding box center [36, 39] width 72 height 16
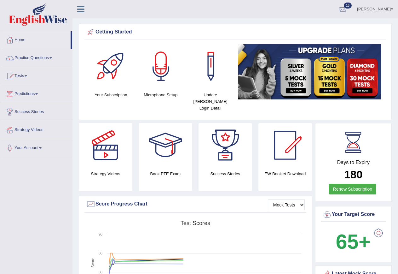
click at [392, 9] on span at bounding box center [392, 9] width 3 height 4
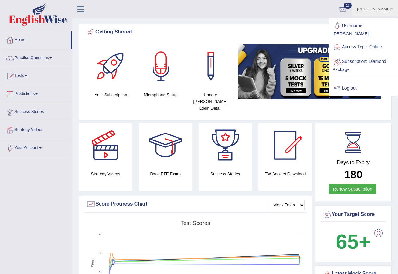
click at [350, 85] on link "Log out" at bounding box center [364, 88] width 68 height 15
